Goal: Task Accomplishment & Management: Manage account settings

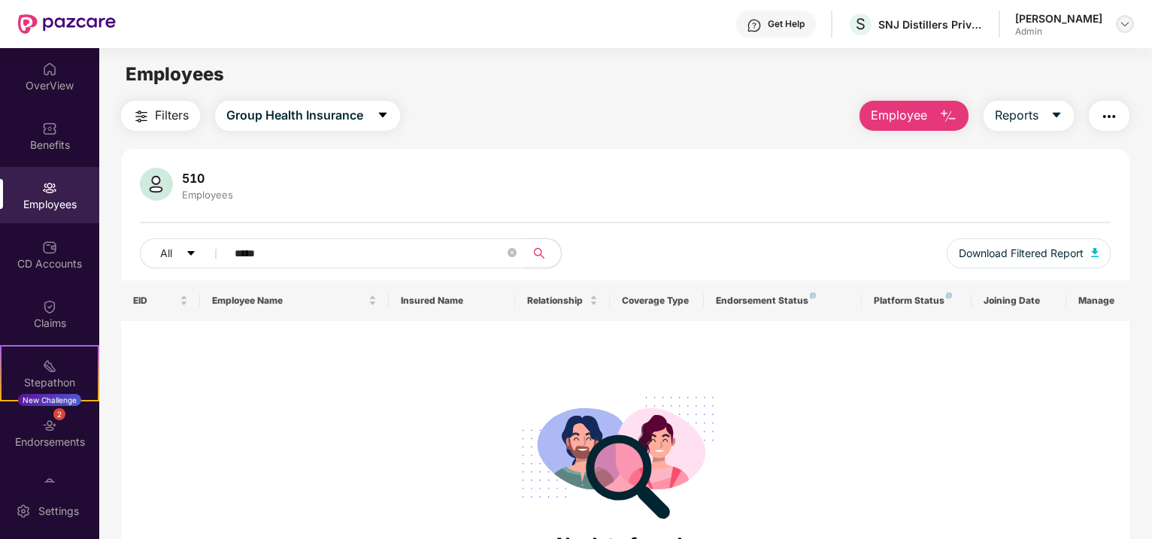
click at [1123, 28] on img at bounding box center [1125, 24] width 12 height 12
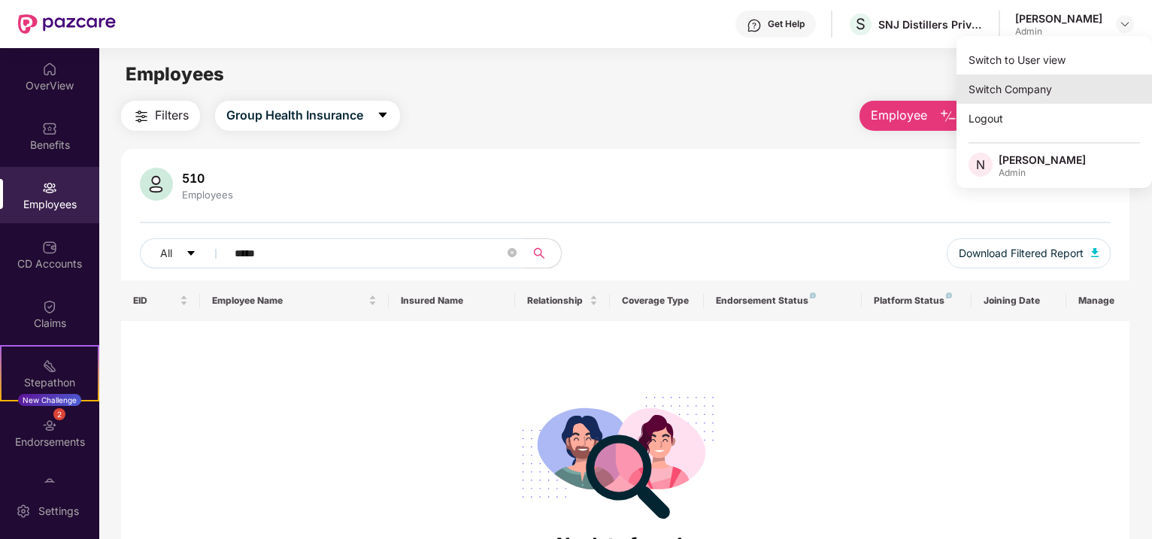
click at [1033, 86] on div "Switch Company" at bounding box center [1053, 88] width 195 height 29
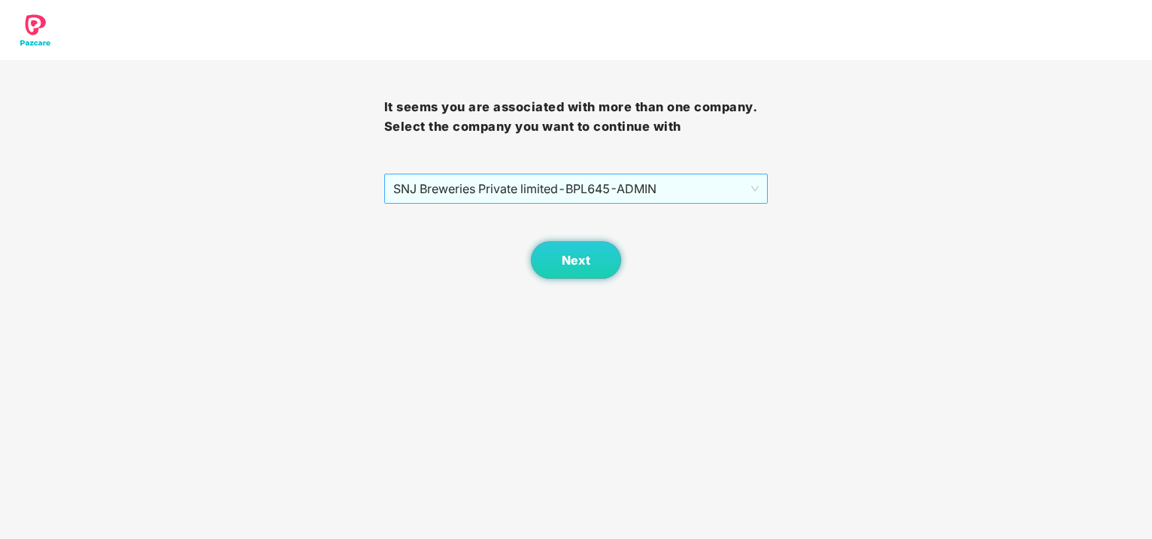
click at [673, 186] on span "SNJ Breweries Private limited - BPL645 - ADMIN" at bounding box center [576, 188] width 366 height 29
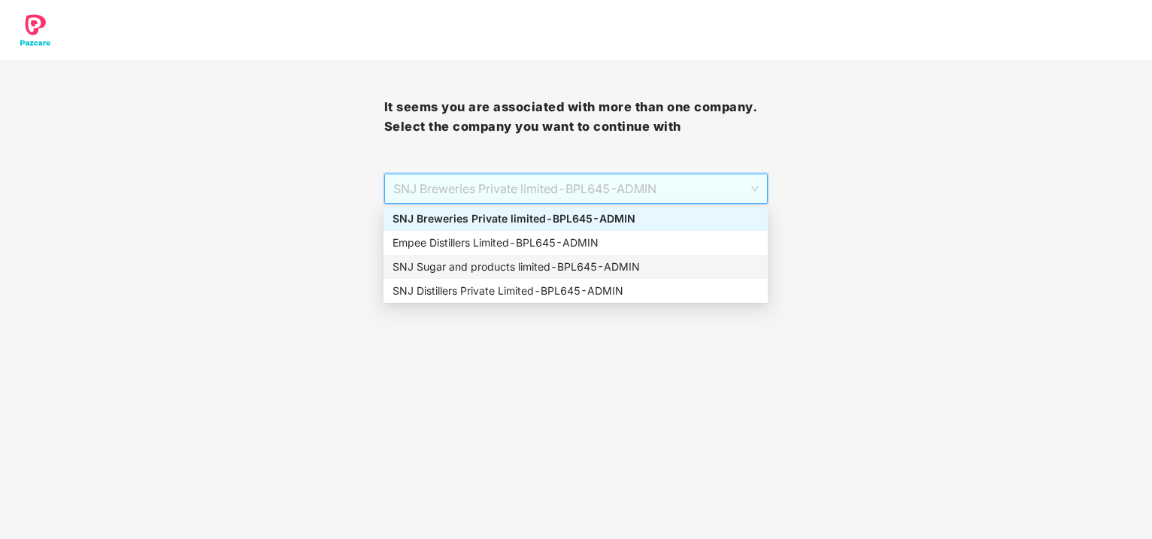
click at [495, 255] on div "SNJ Sugar and products limited - BPL645 - ADMIN" at bounding box center [575, 267] width 384 height 24
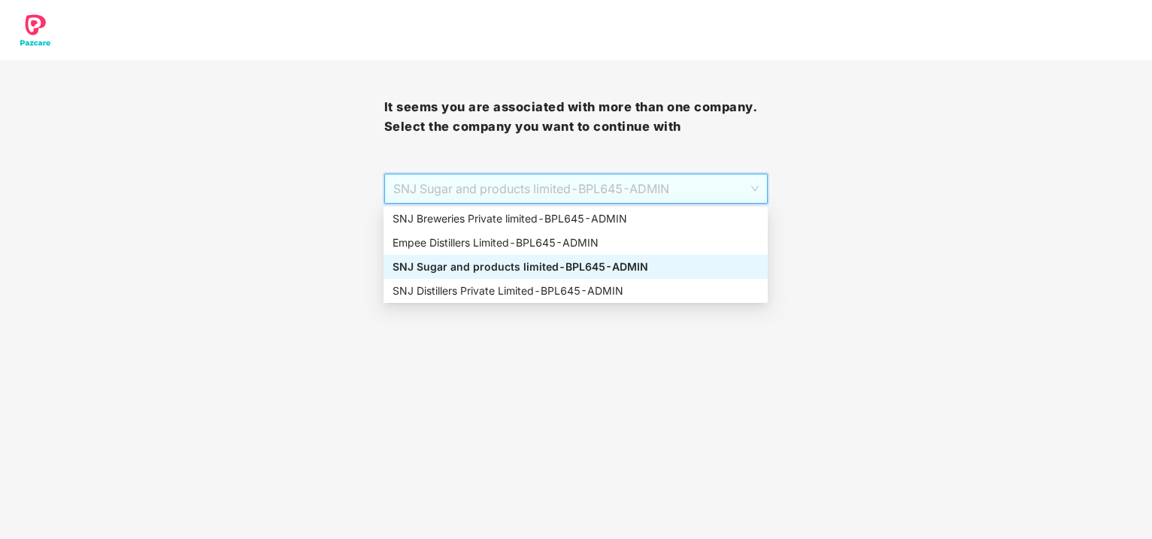
click at [612, 193] on span "SNJ Sugar and products limited - BPL645 - ADMIN" at bounding box center [576, 188] width 366 height 29
click at [471, 240] on div "Empee Distillers Limited - BPL645 - ADMIN" at bounding box center [575, 243] width 366 height 17
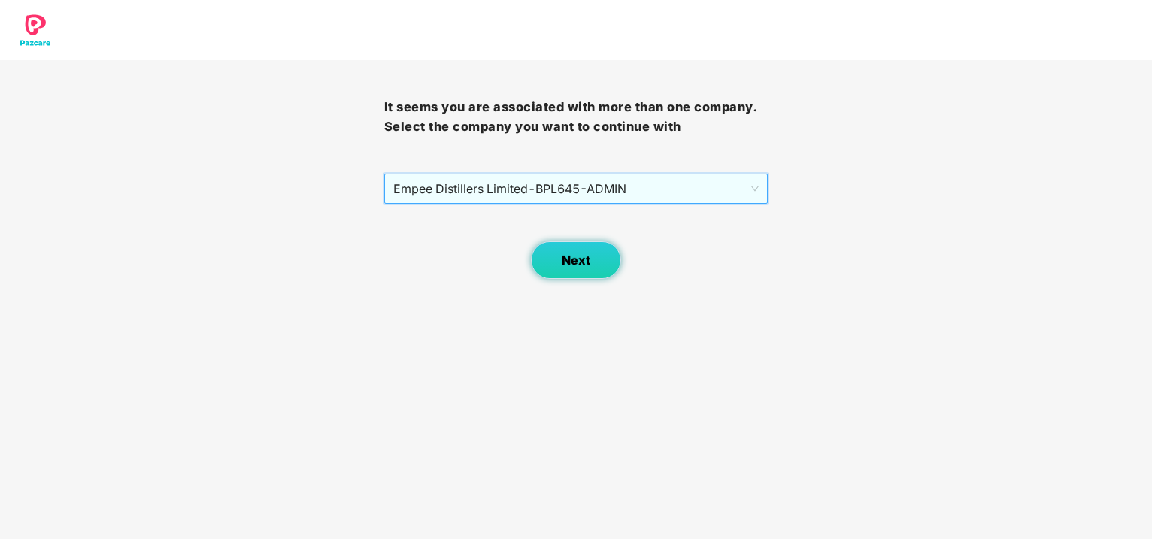
click at [572, 262] on span "Next" at bounding box center [576, 260] width 29 height 14
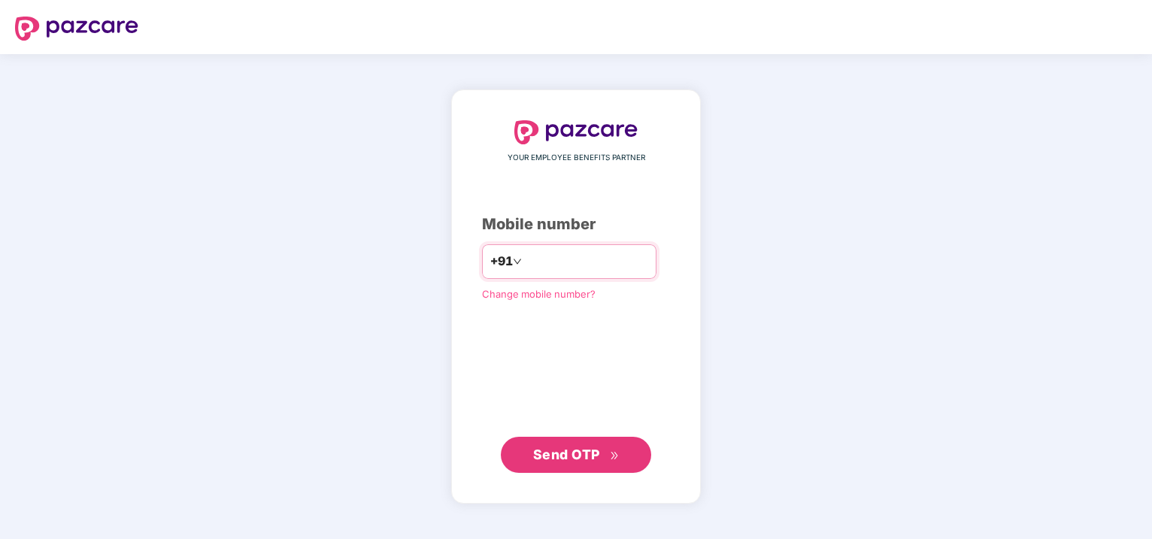
type input "**********"
click at [557, 457] on span "Send OTP" at bounding box center [566, 455] width 67 height 16
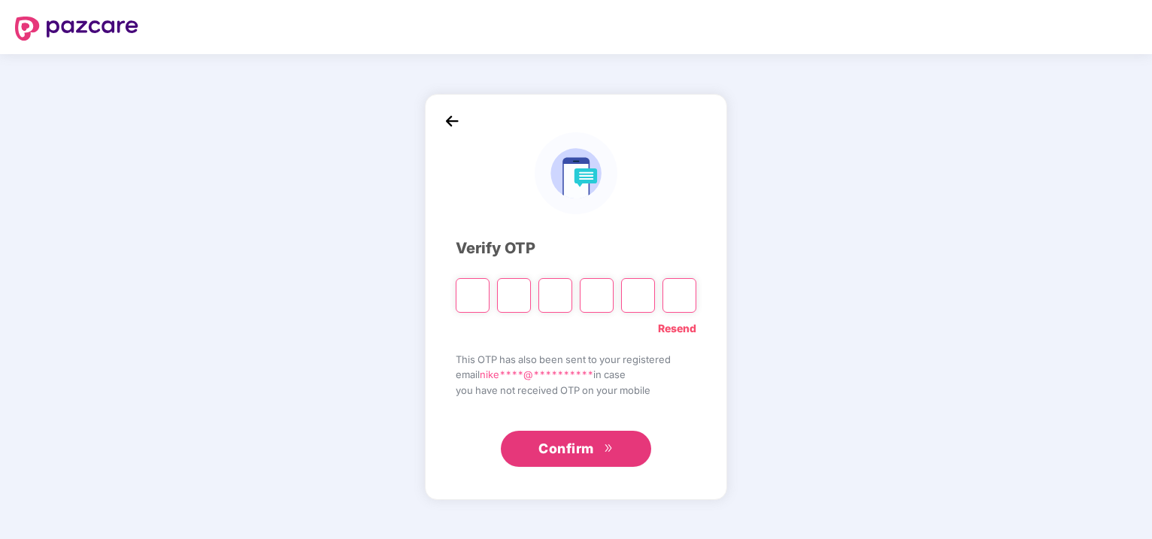
type input "*"
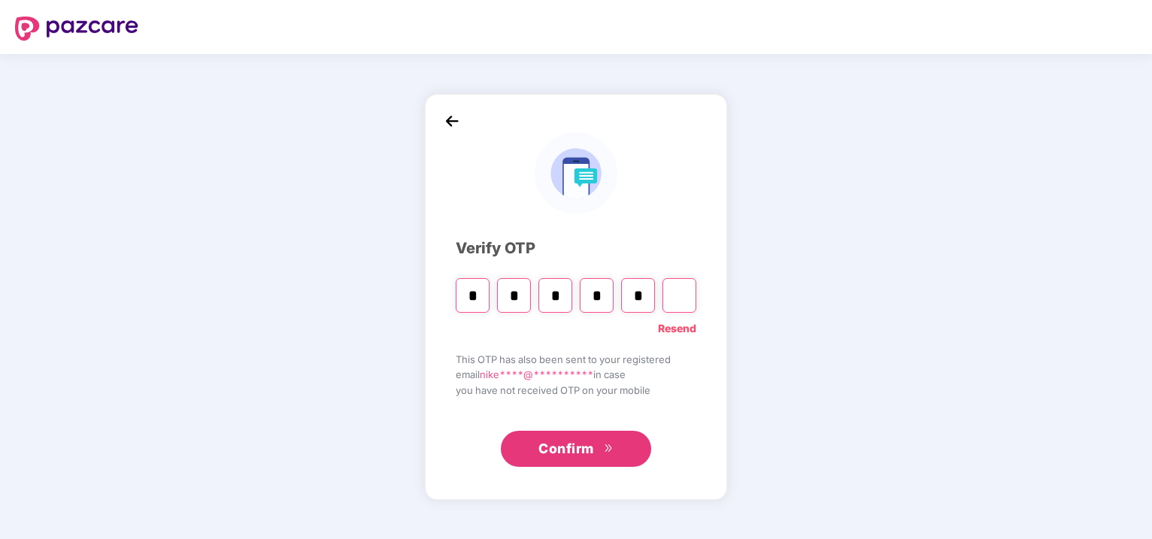
type input "*"
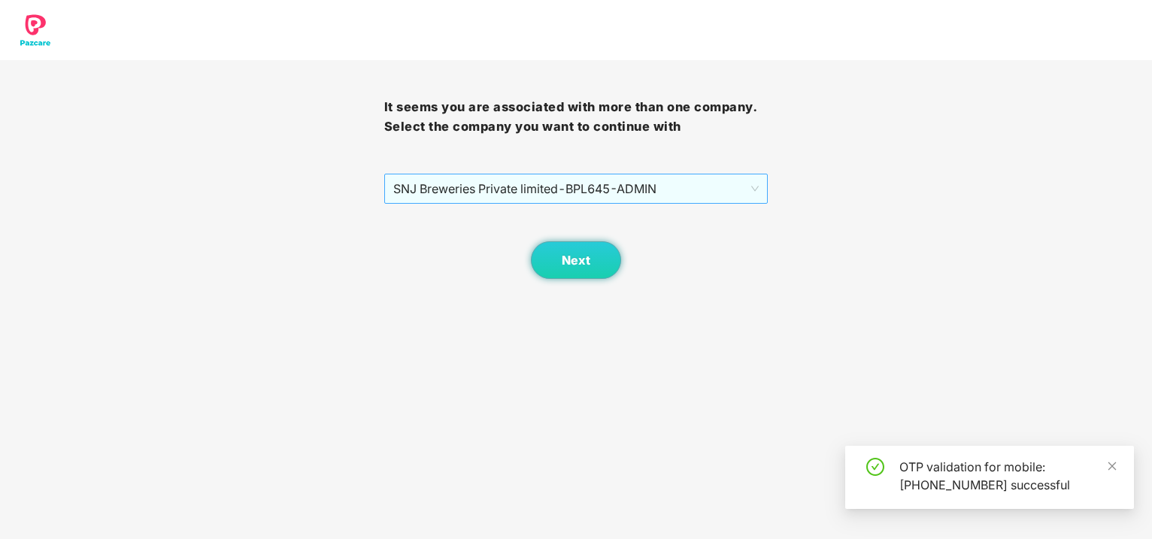
click at [641, 192] on span "SNJ Breweries Private limited - BPL645 - ADMIN" at bounding box center [576, 188] width 366 height 29
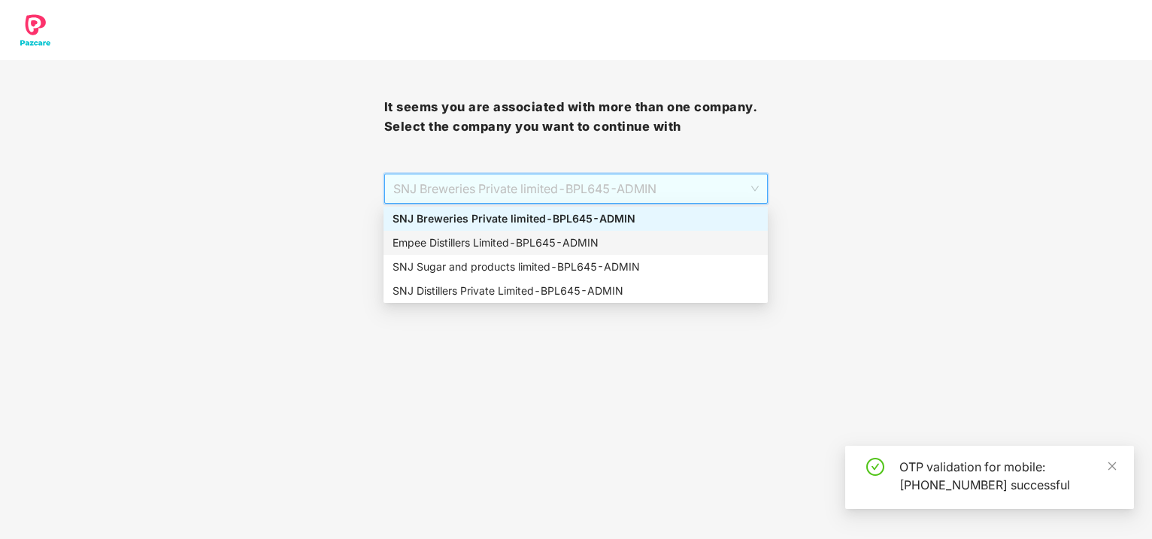
click at [481, 246] on div "Empee Distillers Limited - BPL645 - ADMIN" at bounding box center [575, 243] width 366 height 17
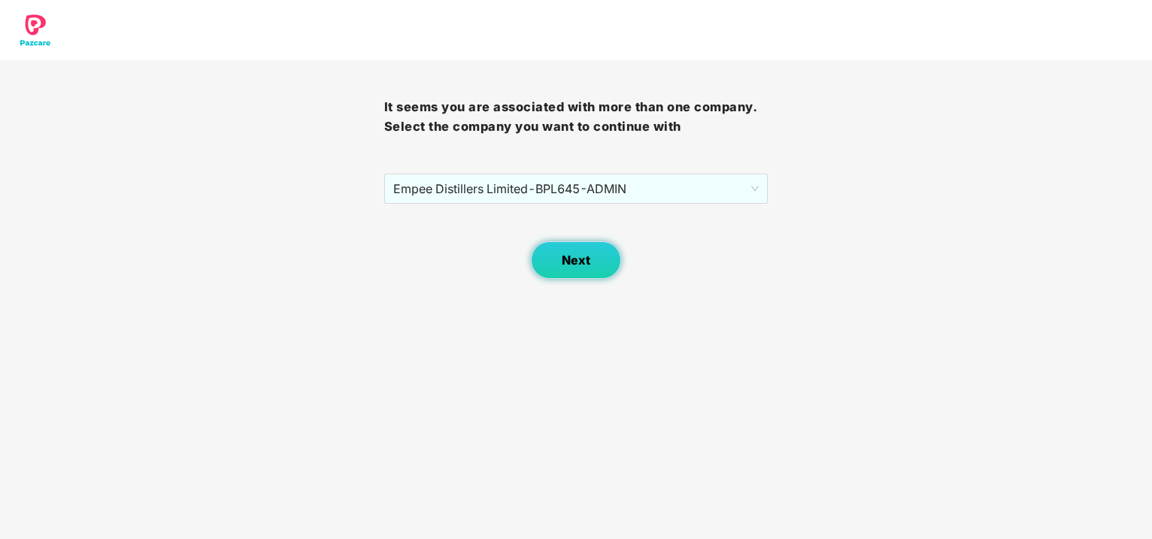
click at [570, 265] on span "Next" at bounding box center [576, 260] width 29 height 14
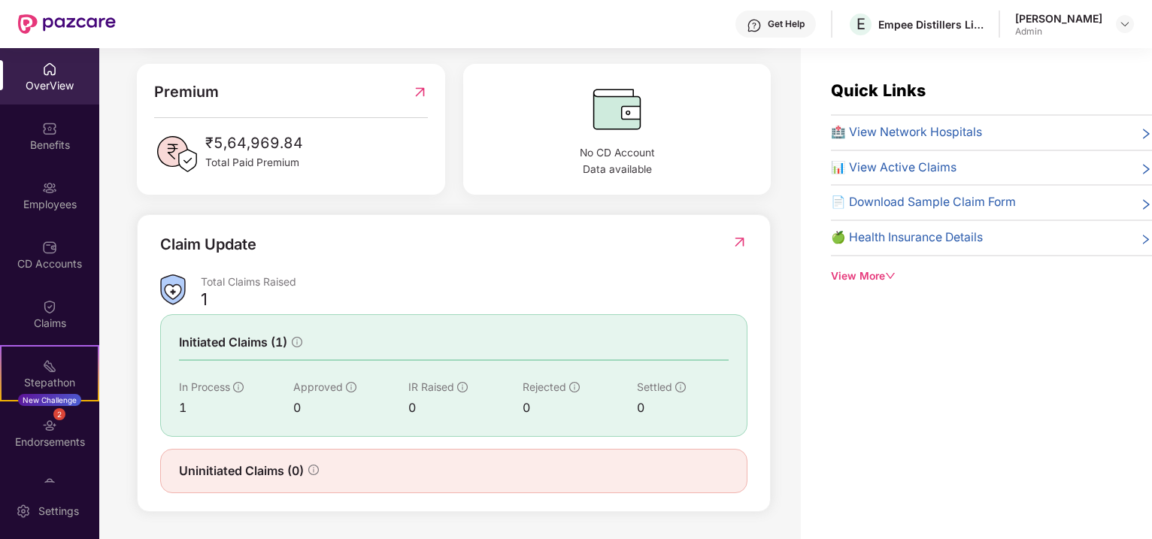
scroll to position [80, 0]
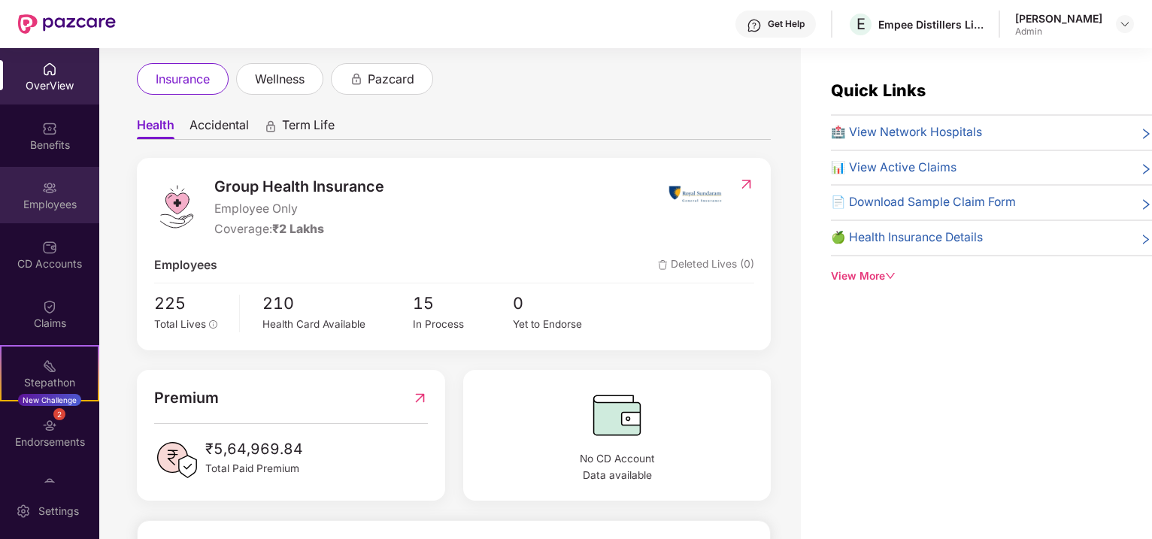
click at [41, 210] on div "Employees" at bounding box center [49, 204] width 99 height 15
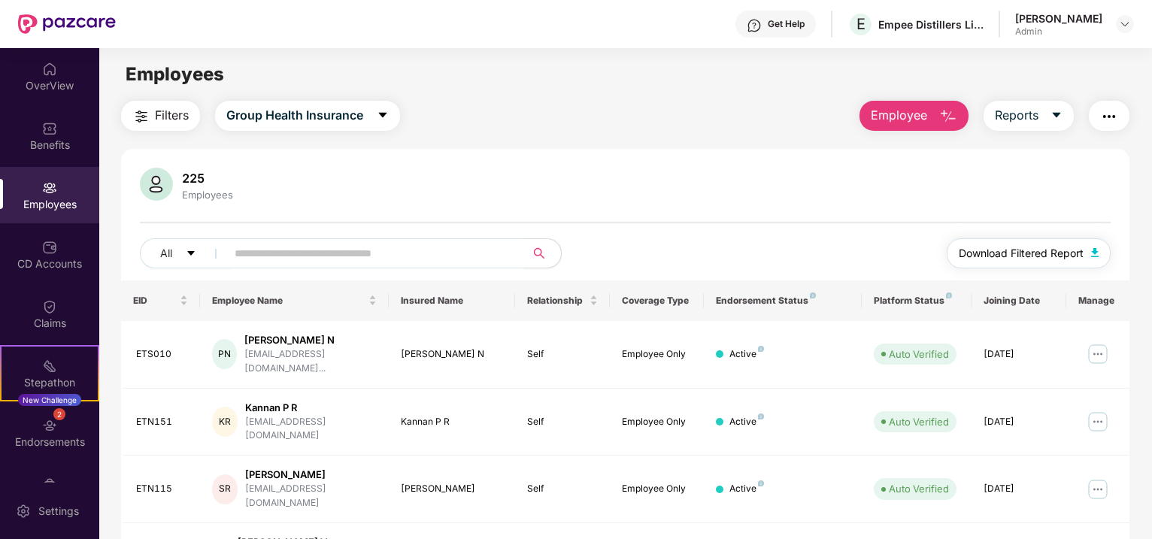
click at [1091, 254] on img "button" at bounding box center [1095, 252] width 8 height 9
